Goal: Task Accomplishment & Management: Use online tool/utility

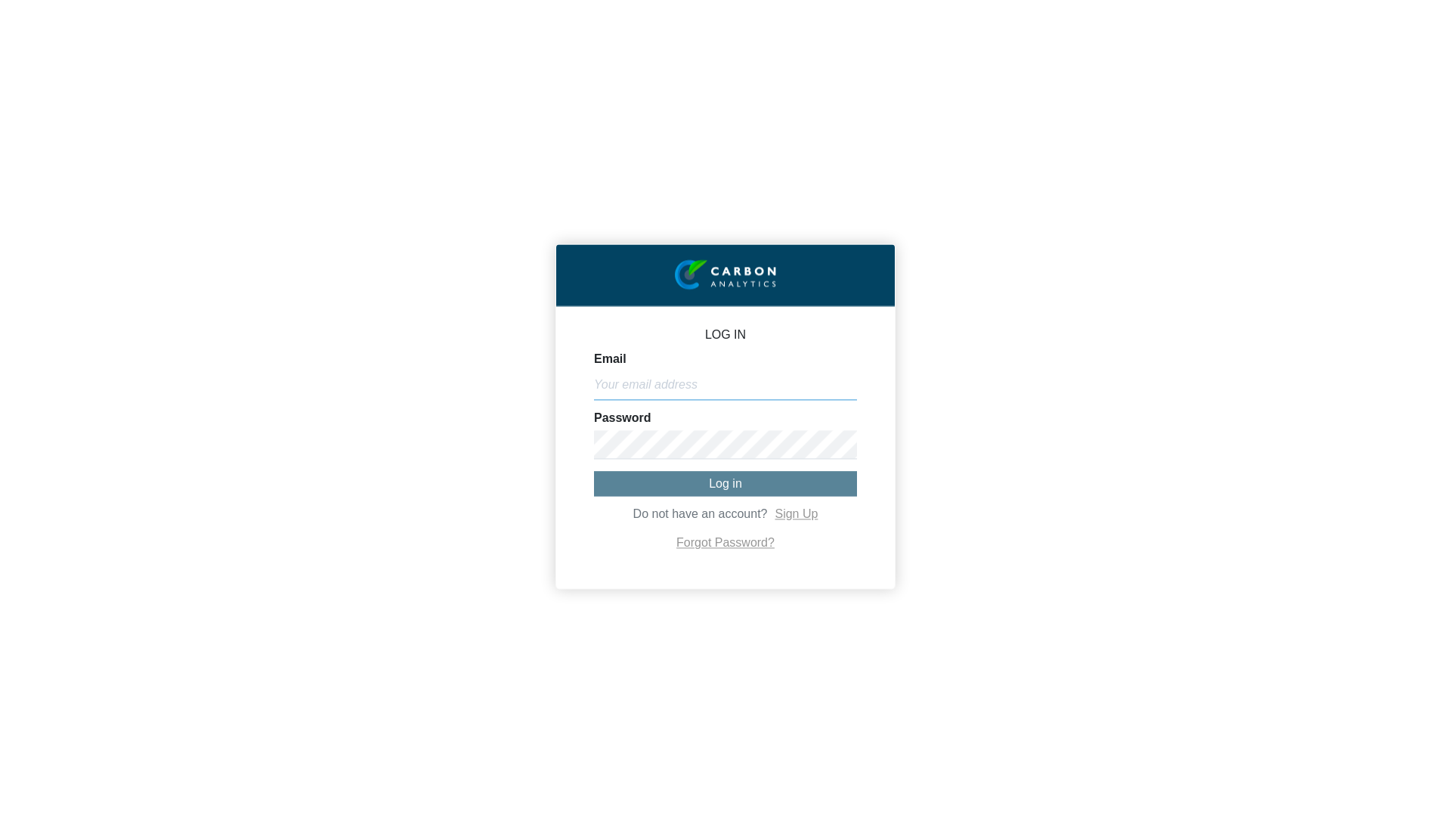
type input "[PERSON_NAME][EMAIL_ADDRESS][DOMAIN_NAME]"
click at [696, 496] on form "Email [PERSON_NAME][EMAIL_ADDRESS][DOMAIN_NAME] Password Log in Do not have an …" at bounding box center [726, 453] width 263 height 200
click at [693, 485] on button "Log in" at bounding box center [726, 483] width 263 height 25
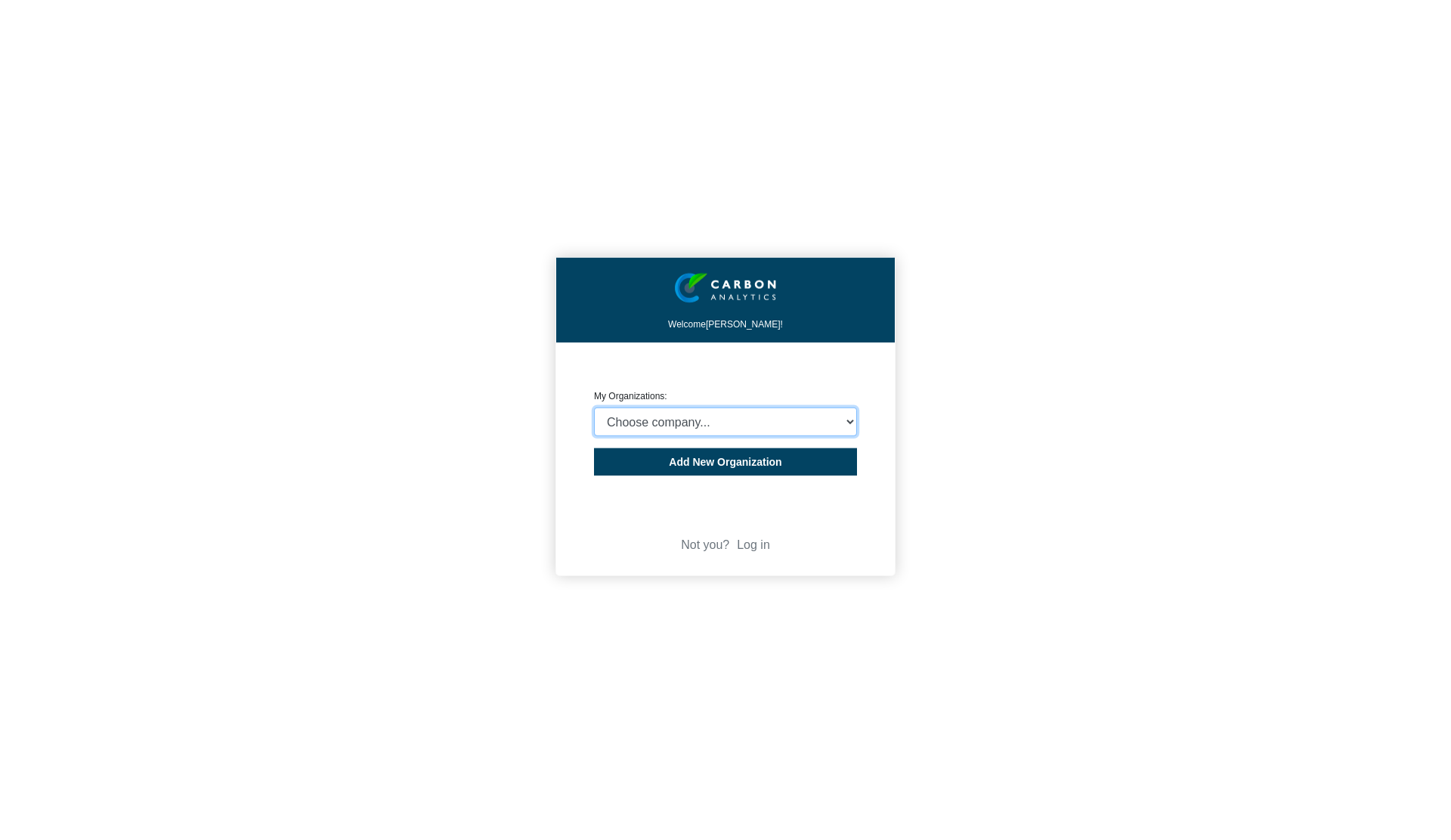
click at [647, 412] on select "Choose company... CARBON ANALYTICS LIMITED test6 Nekton Capital Limited Pacha S…" at bounding box center [726, 422] width 263 height 29
select select "4414"
click at [594, 407] on select "Choose company... CARBON ANALYTICS LIMITED test6 Nekton Capital Limited Pacha S…" at bounding box center [726, 422] width 263 height 29
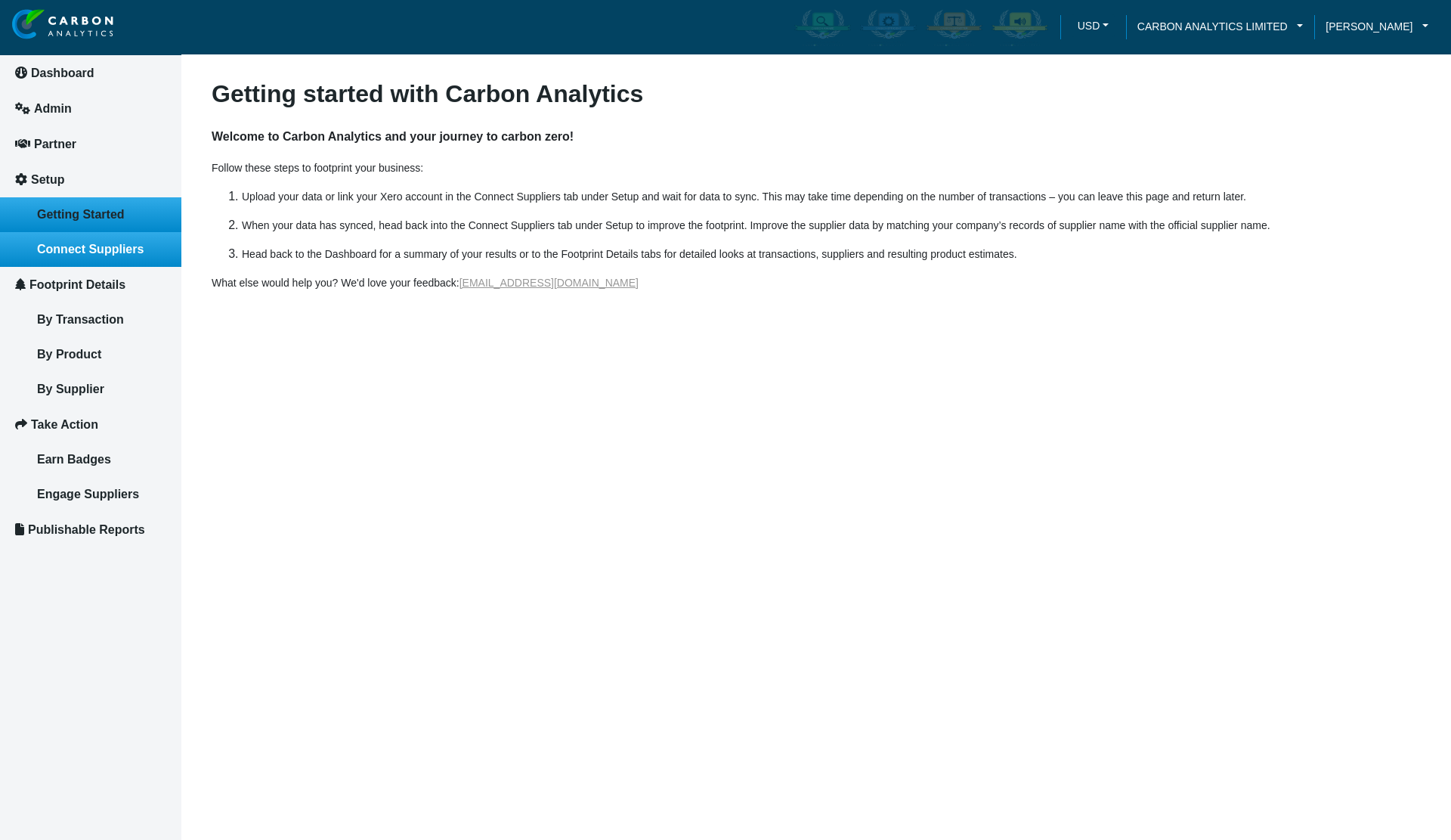
click at [86, 255] on link "Connect Suppliers" at bounding box center [90, 250] width 181 height 35
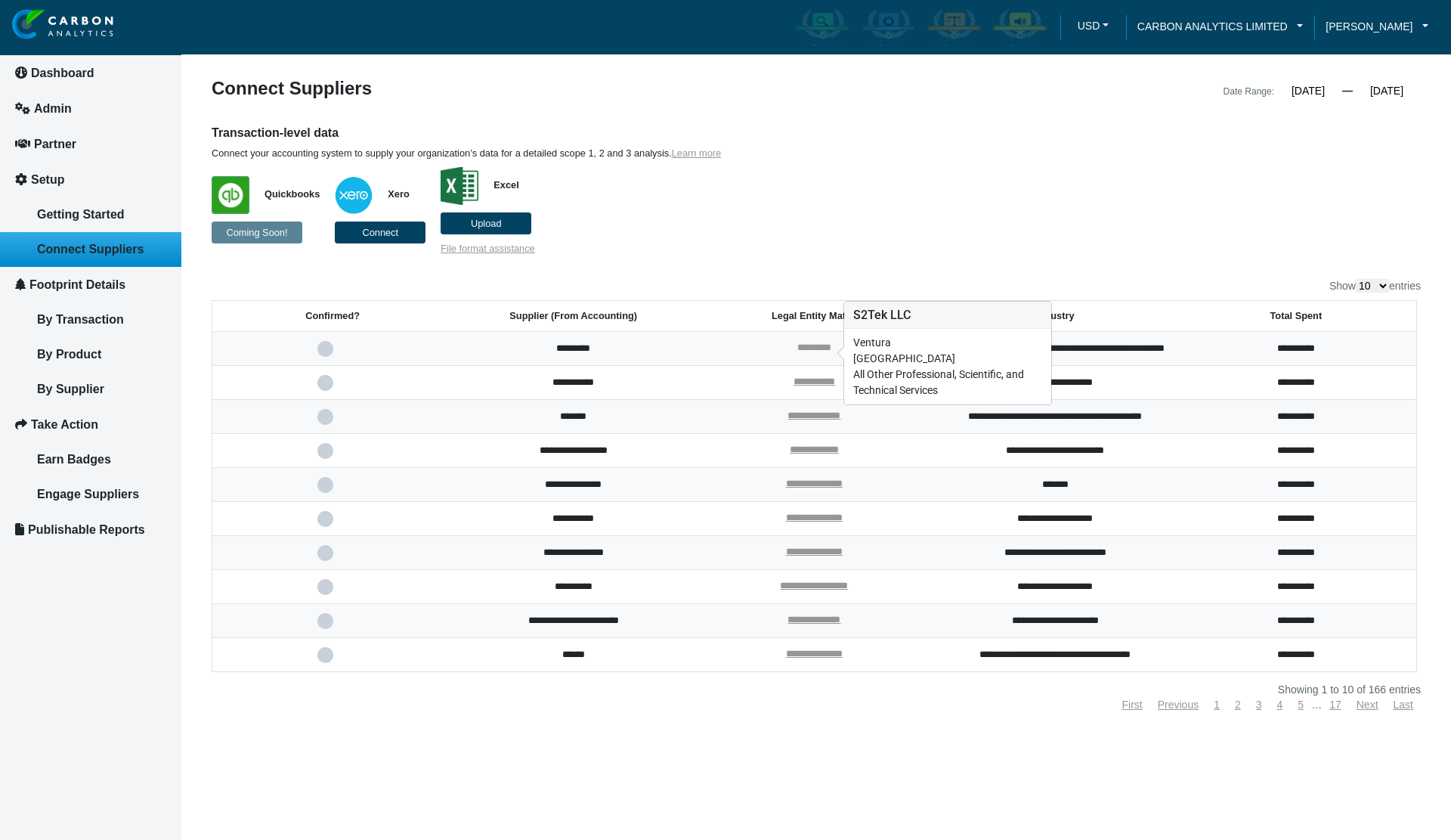
click at [823, 349] on link "*********" at bounding box center [814, 347] width 34 height 10
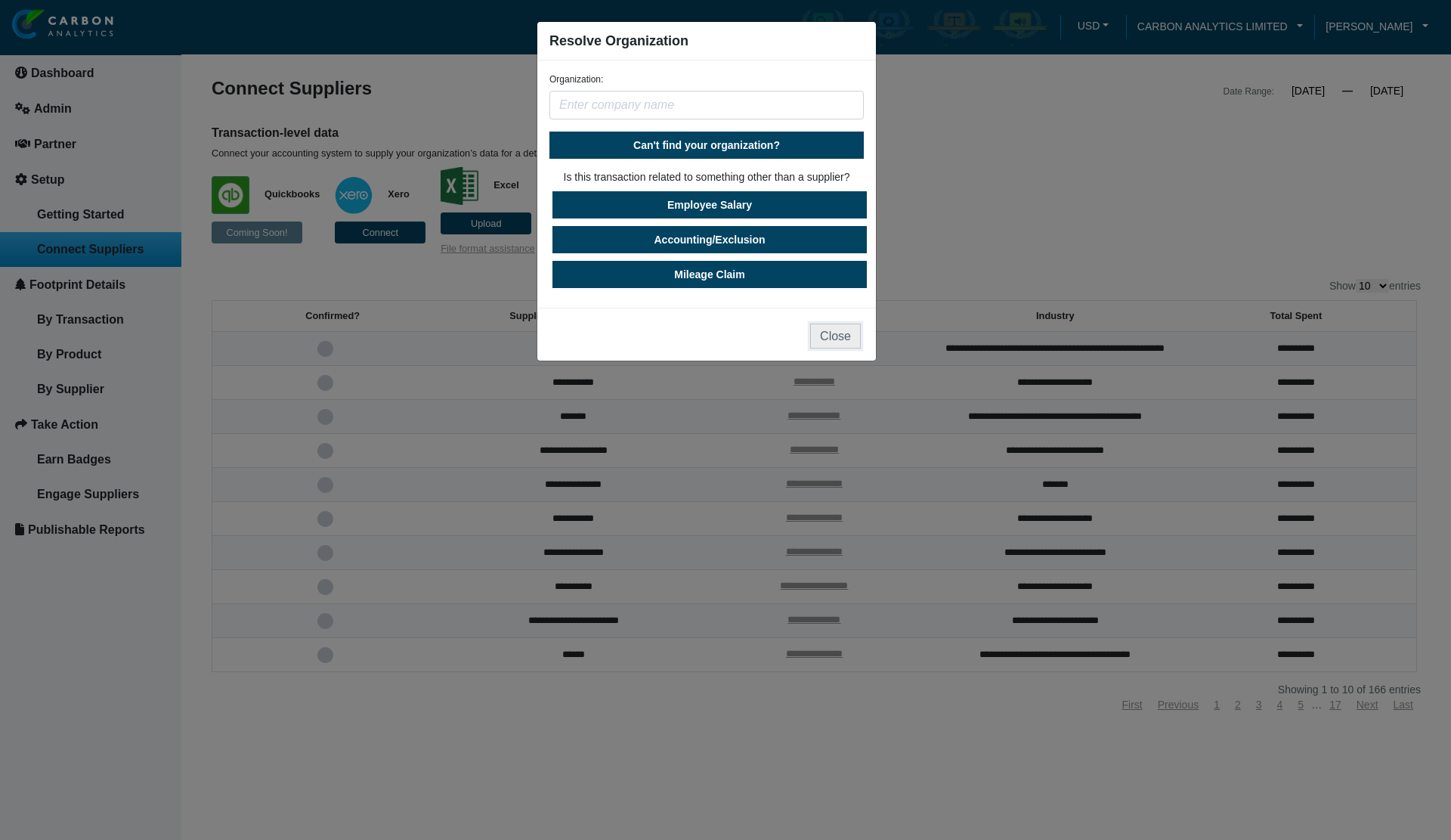
click at [842, 341] on button "Close" at bounding box center [836, 335] width 51 height 25
